Goal: Information Seeking & Learning: Check status

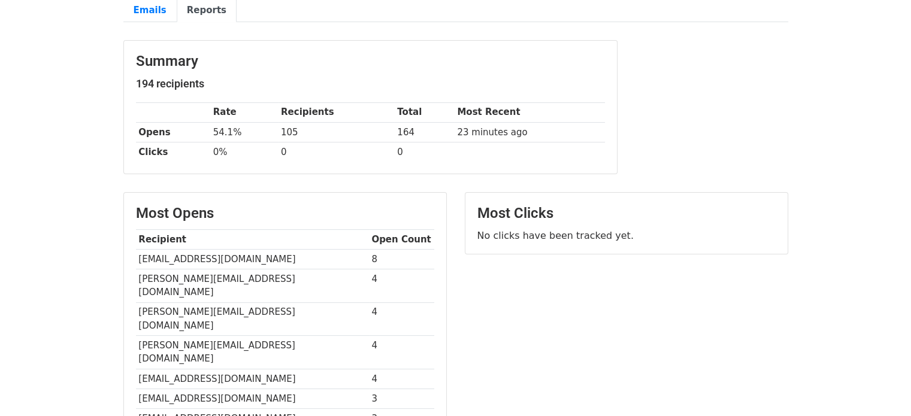
scroll to position [158, 0]
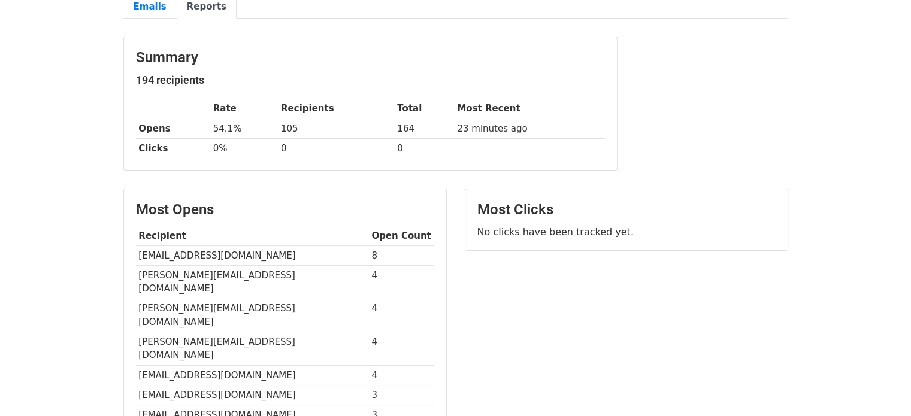
click at [184, 256] on td "camilledubois.sf@gmail.com" at bounding box center [252, 256] width 233 height 20
copy tr "camilledubois.sf@gmail.com"
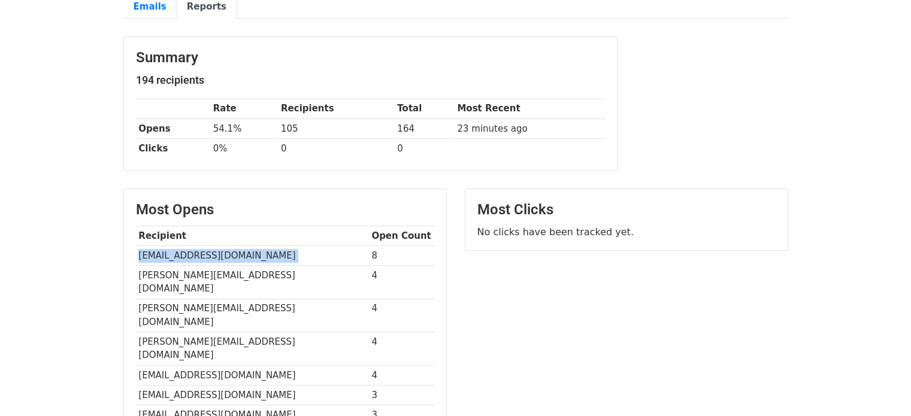
scroll to position [0, 0]
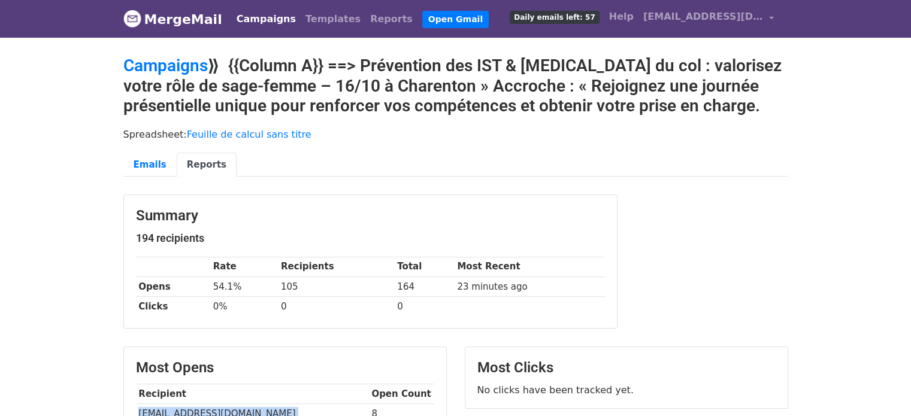
click at [238, 21] on link "Campaigns" at bounding box center [266, 19] width 69 height 24
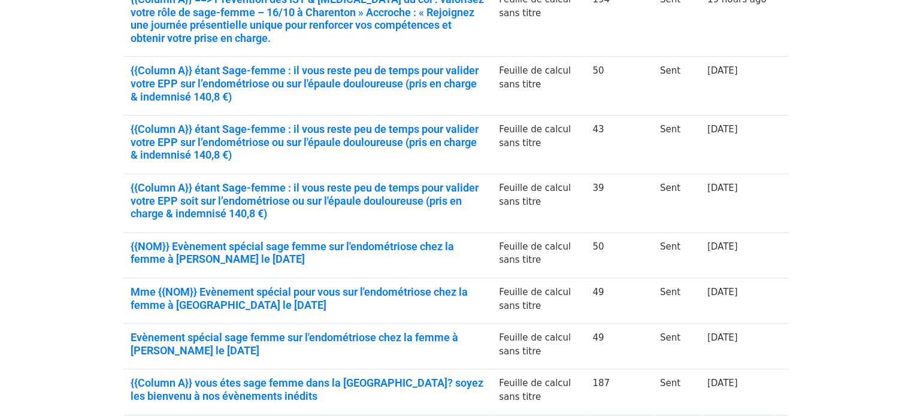
scroll to position [261, 0]
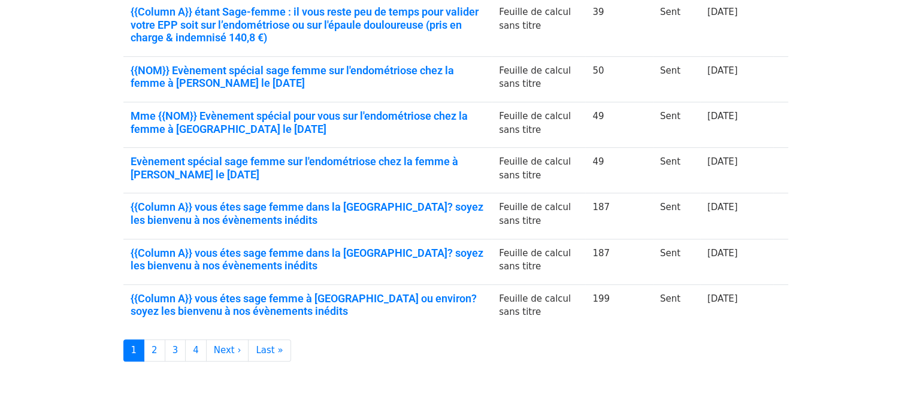
drag, startPoint x: 0, startPoint y: 0, endPoint x: 919, endPoint y: 273, distance: 959.0
click at [910, 273] on html "MergeMail Campaigns Templates Reports Open Gmail Daily emails left: 57 Help cla…" at bounding box center [455, 11] width 911 height 894
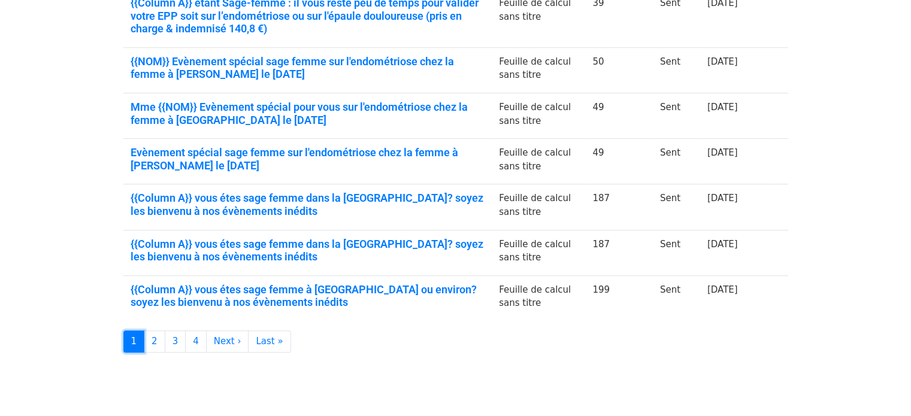
click at [143, 341] on link "1" at bounding box center [134, 342] width 22 height 22
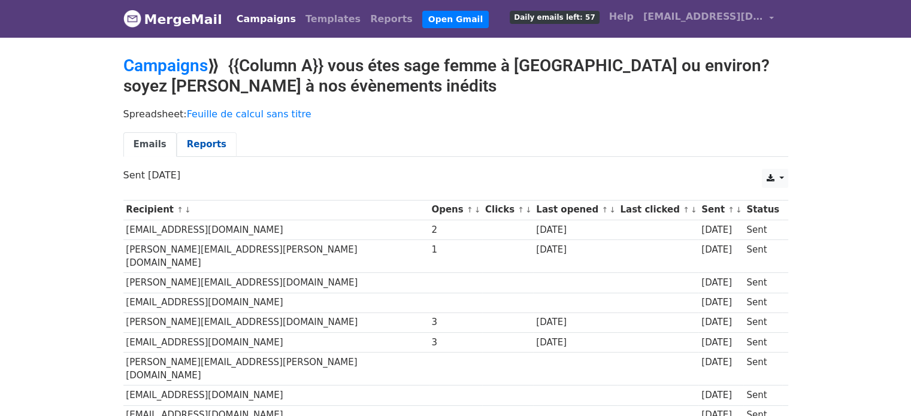
click at [196, 149] on link "Reports" at bounding box center [207, 144] width 60 height 25
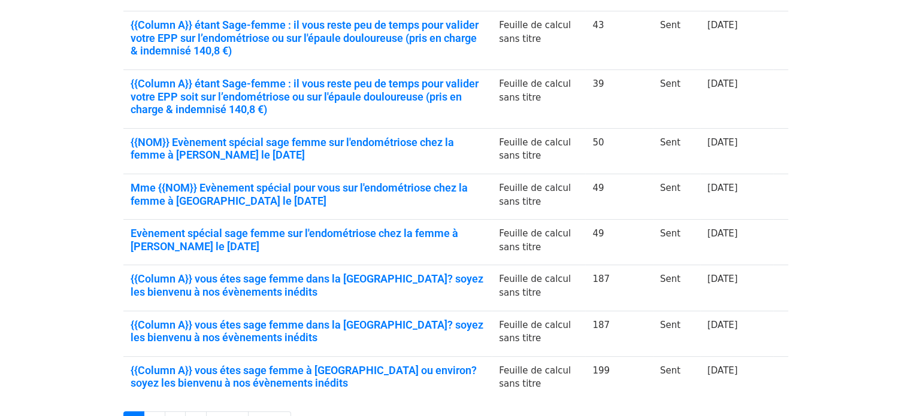
scroll to position [475, 0]
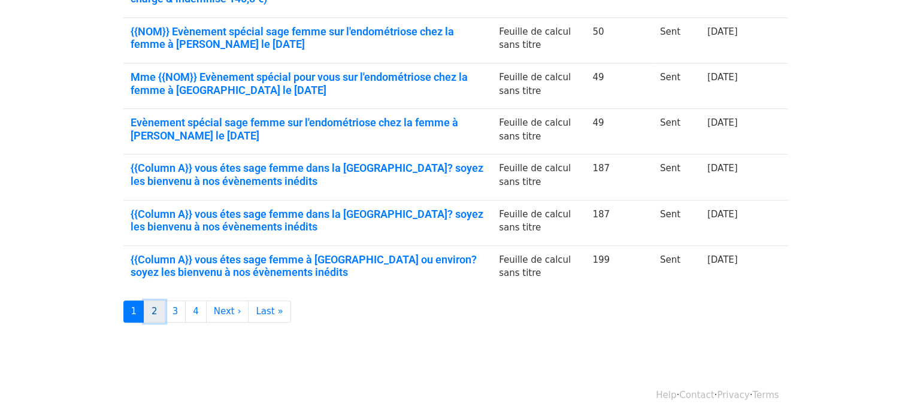
click at [158, 313] on link "2" at bounding box center [155, 312] width 22 height 22
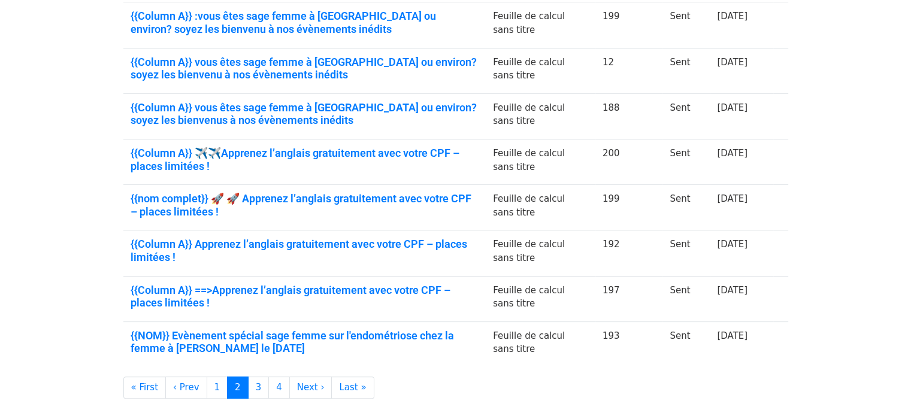
scroll to position [335, 0]
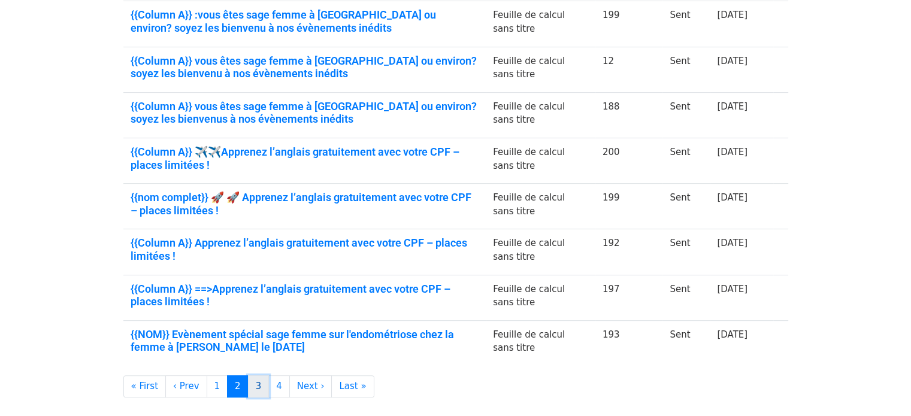
click at [250, 377] on link "3" at bounding box center [259, 387] width 22 height 22
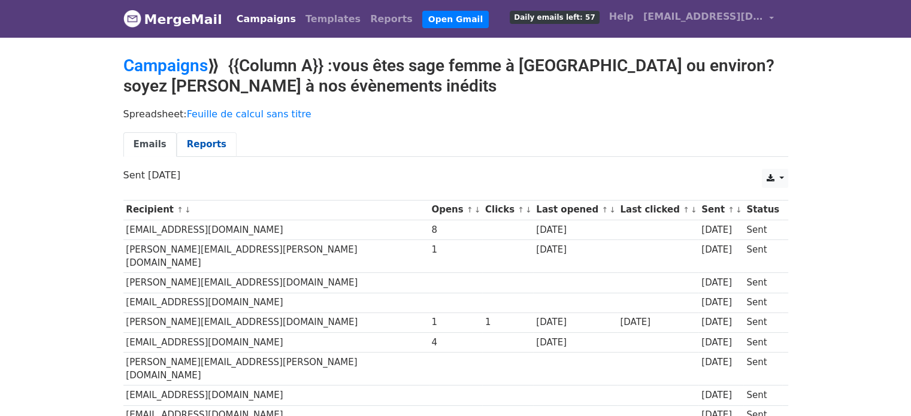
click at [187, 143] on link "Reports" at bounding box center [207, 144] width 60 height 25
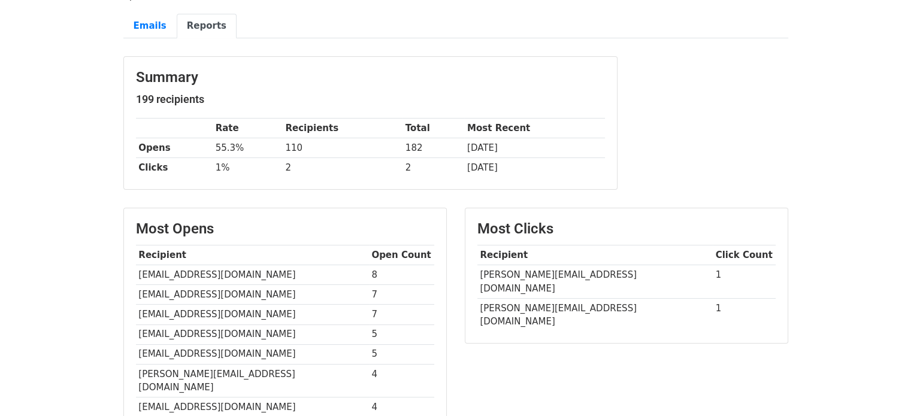
scroll to position [122, 0]
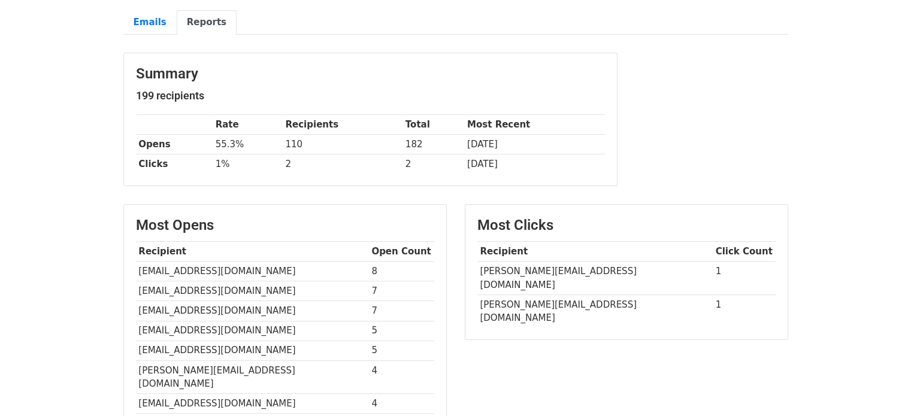
click at [525, 143] on td "[DATE]" at bounding box center [534, 145] width 140 height 20
click at [572, 295] on td "[PERSON_NAME][EMAIL_ADDRESS][DOMAIN_NAME]" at bounding box center [594, 311] width 235 height 33
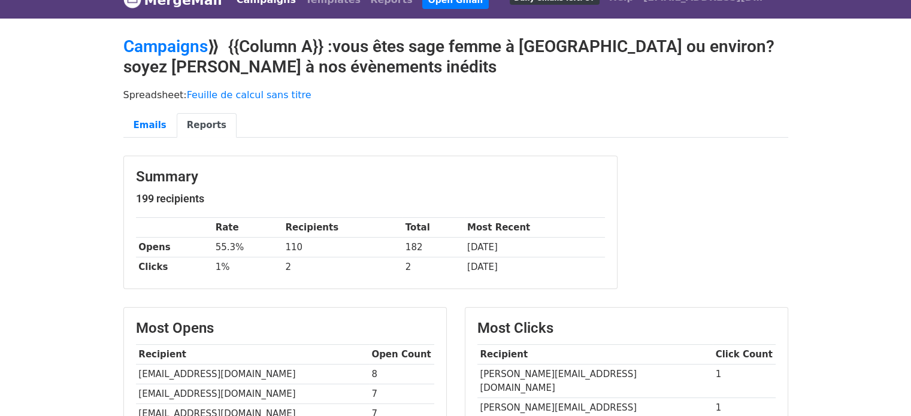
scroll to position [11, 0]
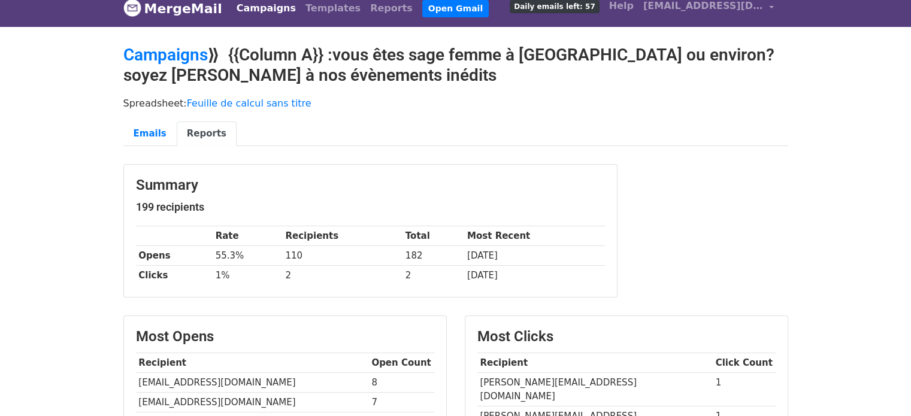
click at [645, 234] on div "Summary 199 recipients Rate Recipients Total Most Recent Opens 55.3% 110 182 9 …" at bounding box center [455, 237] width 683 height 146
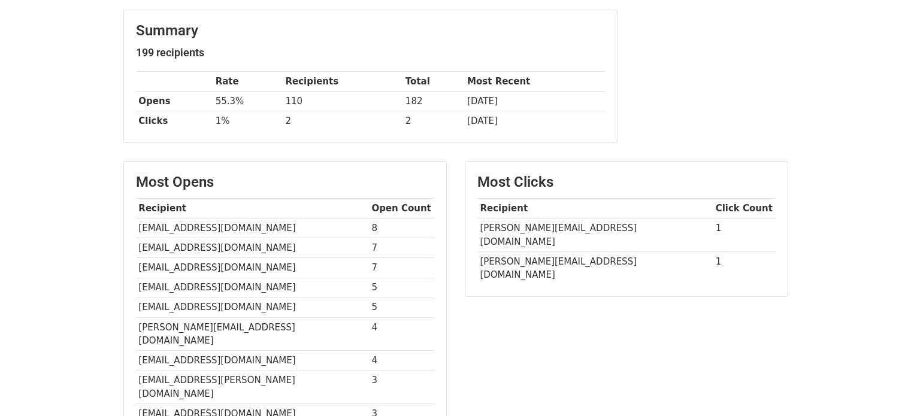
scroll to position [174, 0]
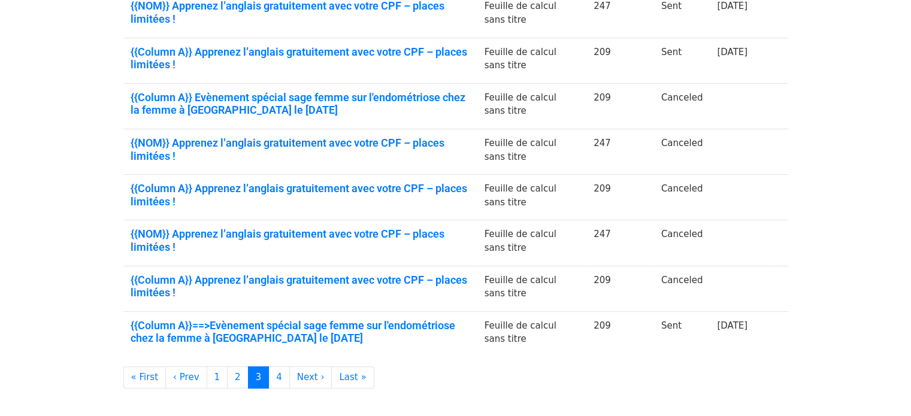
scroll to position [350, 0]
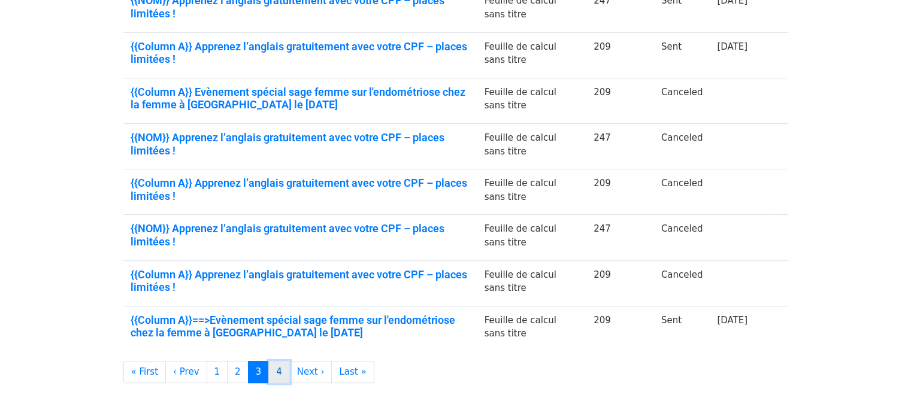
click at [268, 369] on link "4" at bounding box center [279, 372] width 22 height 22
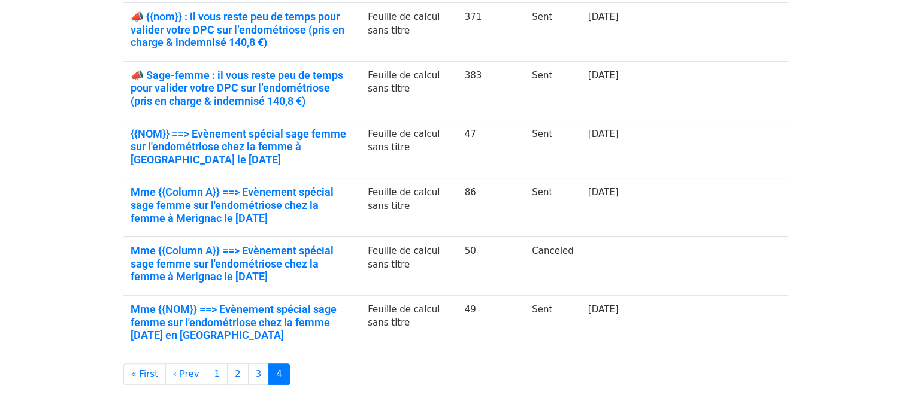
scroll to position [450, 0]
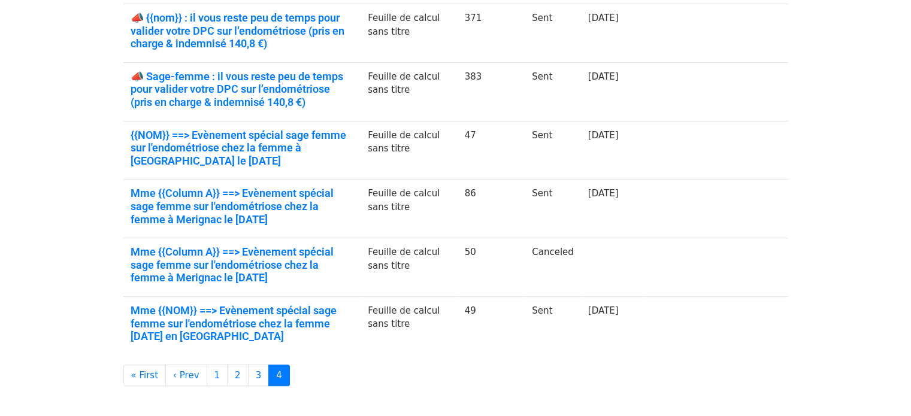
drag, startPoint x: 919, startPoint y: 63, endPoint x: 897, endPoint y: 255, distance: 192.4
click at [897, 255] on html "MergeMail Campaigns Templates Reports Open Gmail Daily emails left: 57 Help cla…" at bounding box center [455, 16] width 911 height 932
click at [412, 310] on td "Feuille de calcul sans titre" at bounding box center [409, 326] width 96 height 58
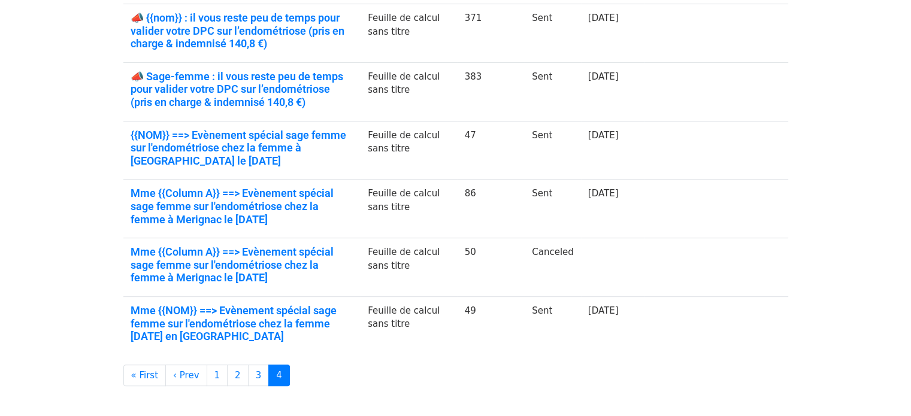
click at [493, 293] on td "50" at bounding box center [492, 267] width 68 height 59
